Goal: Task Accomplishment & Management: Use online tool/utility

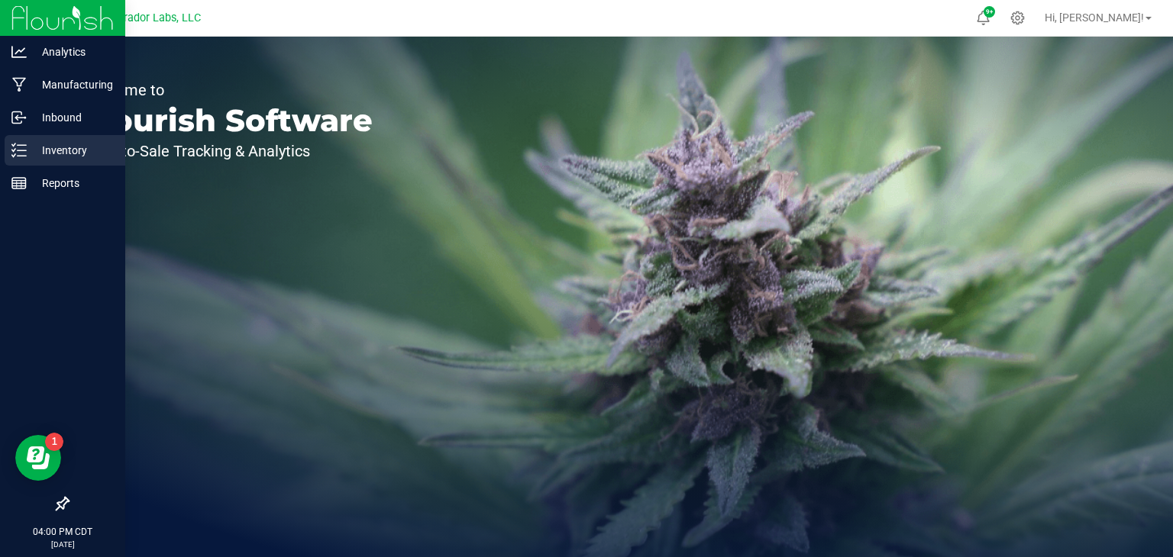
click at [30, 151] on p "Inventory" at bounding box center [73, 150] width 92 height 18
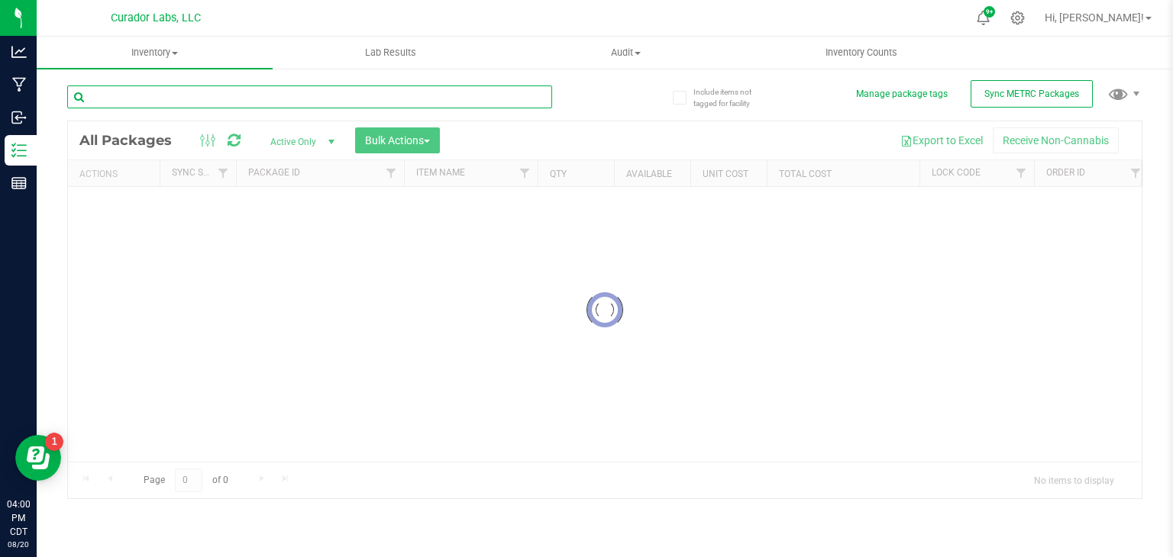
click at [156, 100] on div "Inventory All packages All inventory Waste log Create inventory Lab Results Aud…" at bounding box center [605, 297] width 1136 height 521
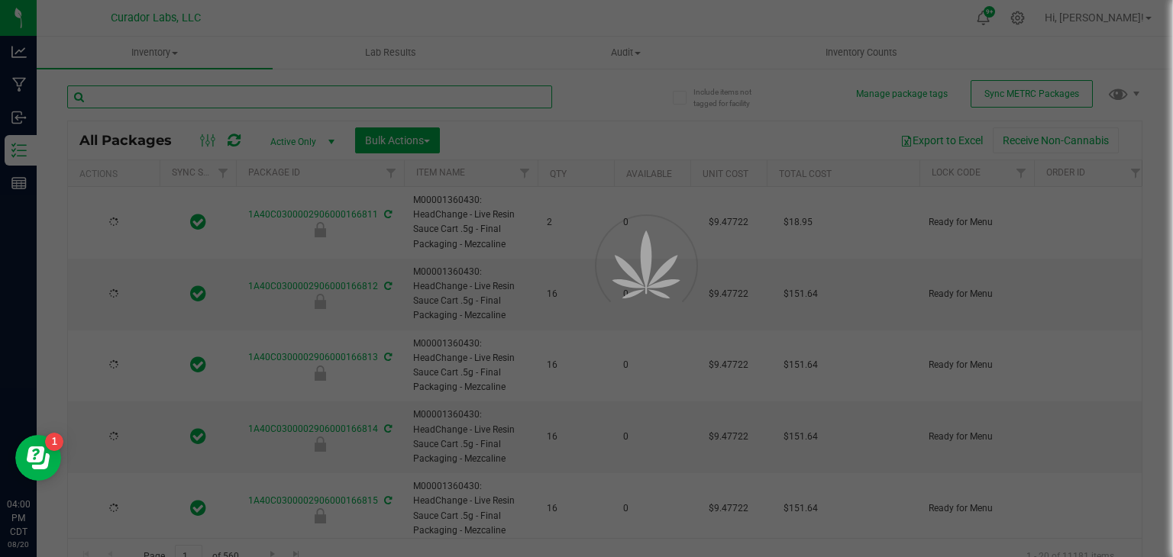
type input "[DATE]"
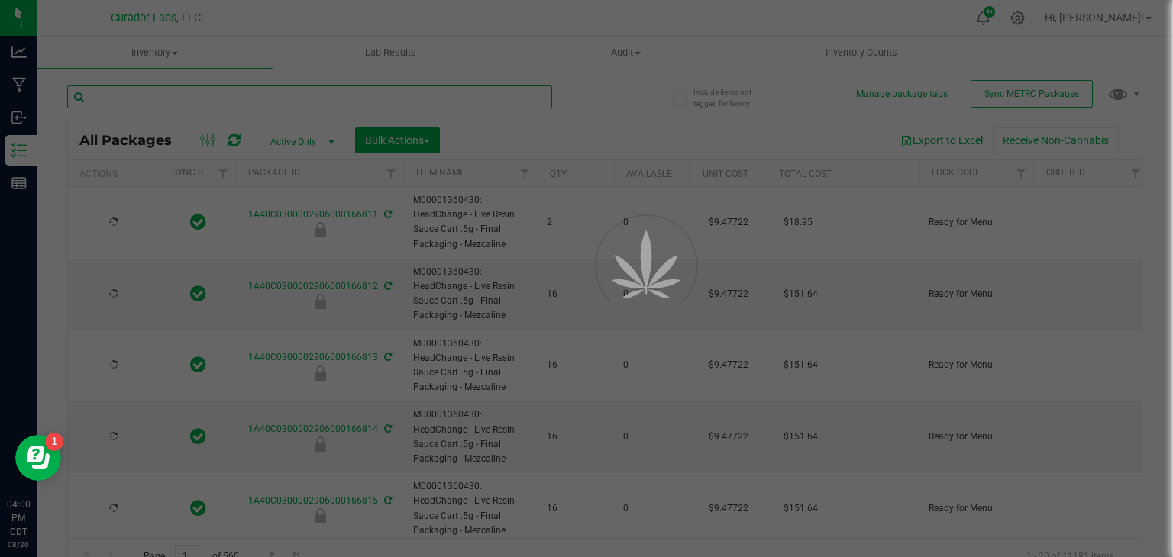
type input "[DATE]"
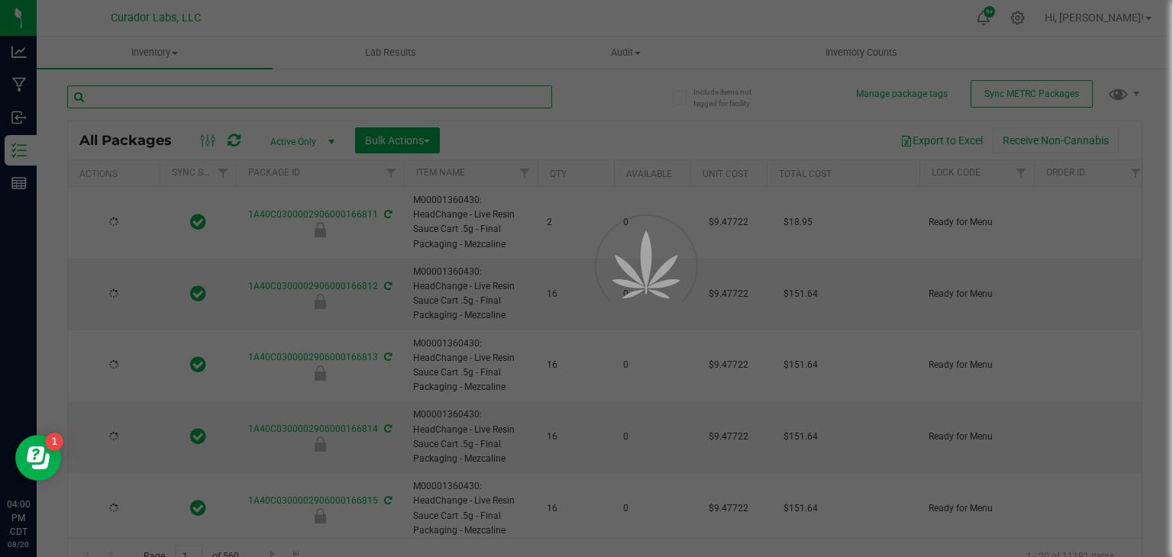
type input "[DATE]"
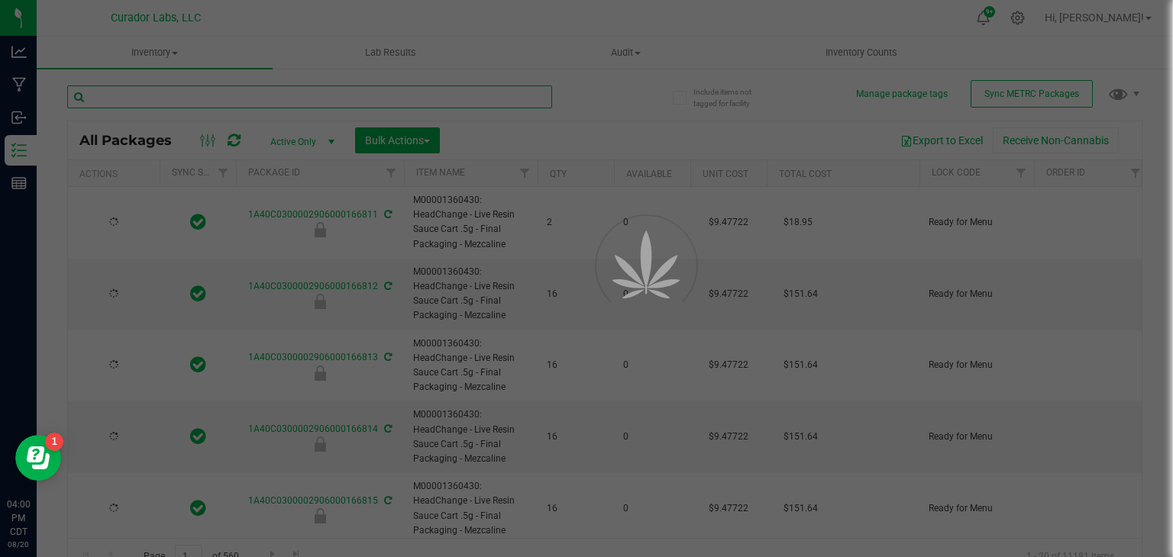
type input "[DATE]"
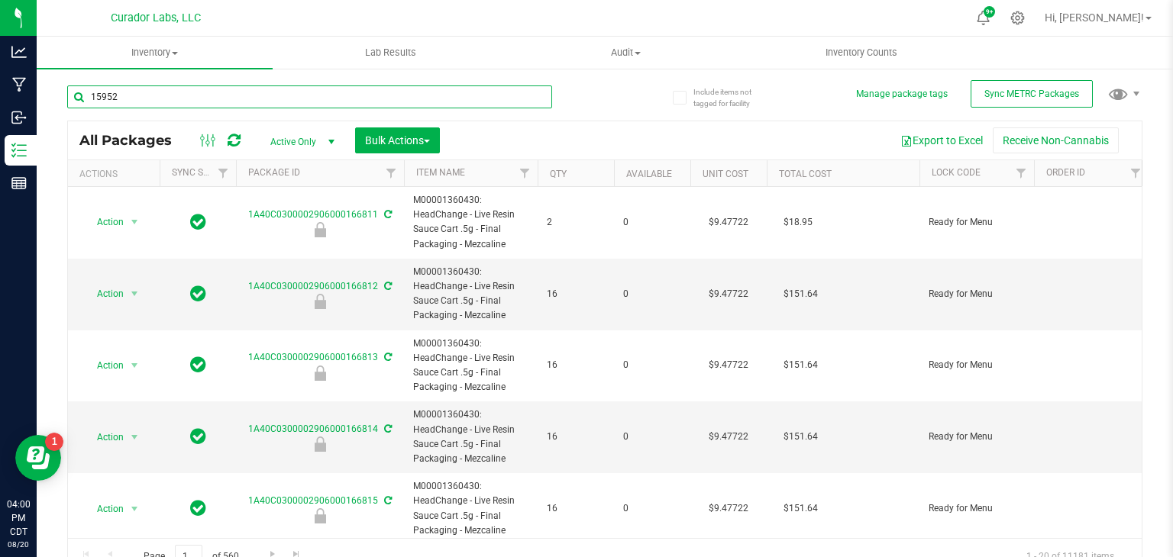
type input "159525"
